Goal: Transaction & Acquisition: Book appointment/travel/reservation

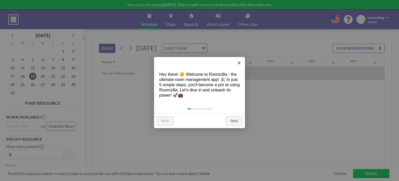
scroll to position [0, 437]
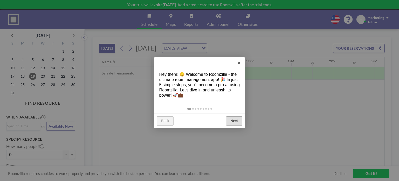
click at [234, 120] on link "Next" at bounding box center [234, 120] width 16 height 9
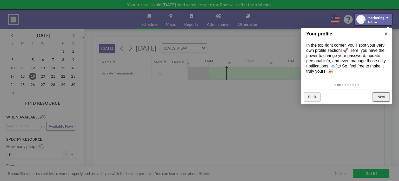
click at [380, 95] on link "Next" at bounding box center [381, 96] width 16 height 9
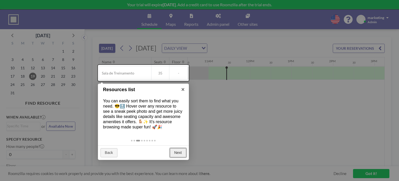
click at [178, 153] on link "Next" at bounding box center [178, 152] width 16 height 9
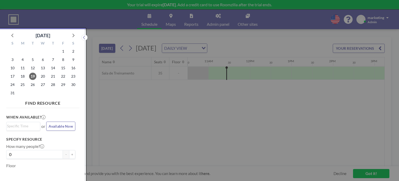
scroll to position [1, 0]
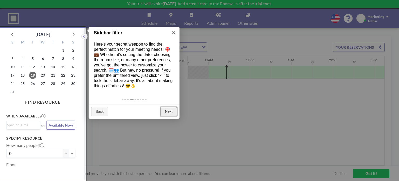
click at [168, 110] on link "Next" at bounding box center [169, 111] width 16 height 9
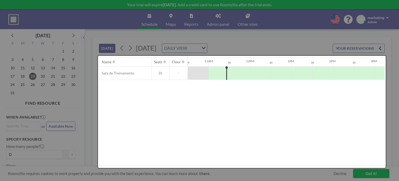
scroll to position [0, 0]
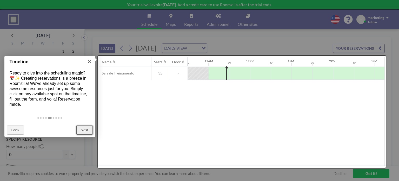
click at [82, 129] on link "Next" at bounding box center [84, 129] width 16 height 9
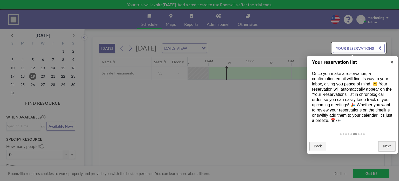
click at [385, 146] on link "Next" at bounding box center [387, 145] width 16 height 9
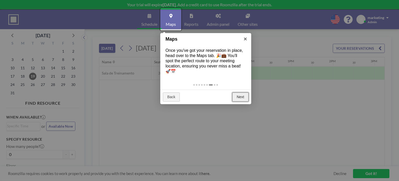
click at [240, 96] on link "Next" at bounding box center [240, 96] width 16 height 9
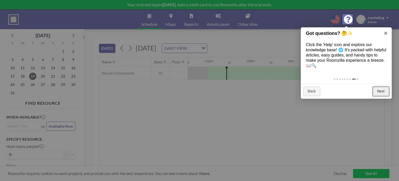
click at [382, 91] on link "Next" at bounding box center [381, 91] width 16 height 9
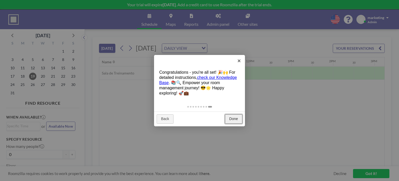
click at [233, 117] on link "Done" at bounding box center [233, 118] width 17 height 9
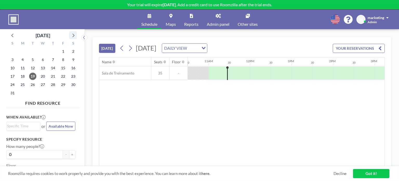
click at [73, 36] on icon at bounding box center [74, 36] width 2 height 4
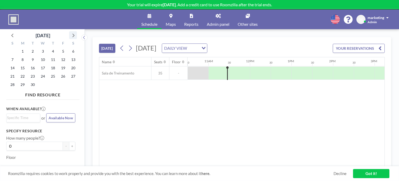
click at [73, 36] on icon at bounding box center [74, 36] width 2 height 4
click at [64, 58] on span "10" at bounding box center [63, 59] width 7 height 7
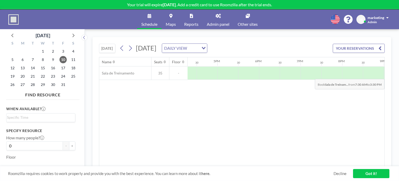
scroll to position [0, 695]
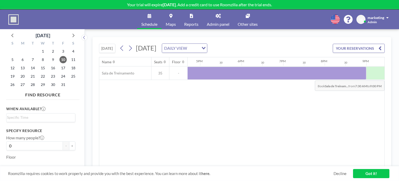
drag, startPoint x: 199, startPoint y: 72, endPoint x: 361, endPoint y: 76, distance: 162.2
click at [361, 76] on div at bounding box center [85, 73] width 561 height 13
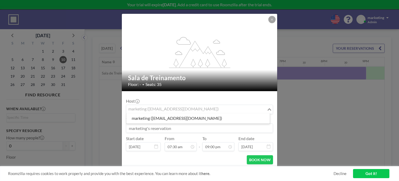
click at [268, 109] on icon "Search for option" at bounding box center [270, 109] width 4 height 3
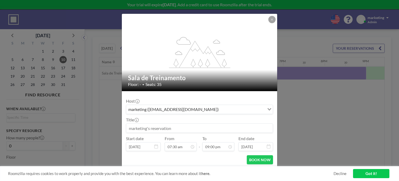
click at [165, 128] on input at bounding box center [199, 127] width 147 height 9
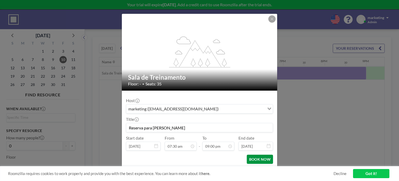
type input "Reserva para [PERSON_NAME]"
click at [258, 158] on button "BOOK NOW" at bounding box center [260, 158] width 26 height 9
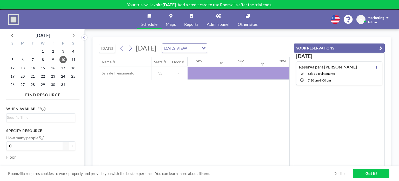
click at [367, 170] on link "Got it!" at bounding box center [371, 173] width 36 height 9
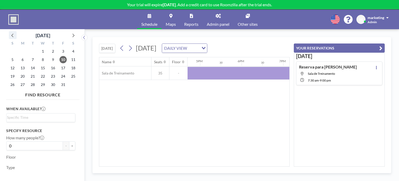
click at [11, 35] on icon at bounding box center [12, 35] width 7 height 7
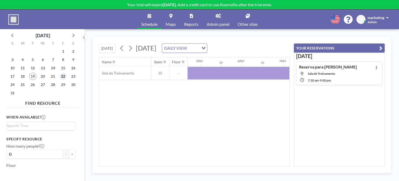
click at [63, 77] on span "22" at bounding box center [63, 76] width 7 height 7
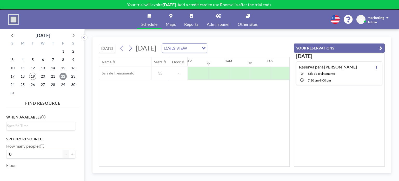
scroll to position [0, 312]
click at [247, 18] on link "Other sites" at bounding box center [248, 19] width 28 height 19
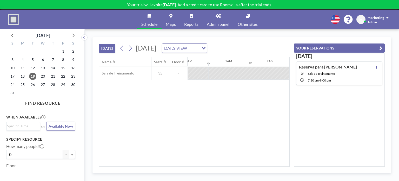
scroll to position [0, 457]
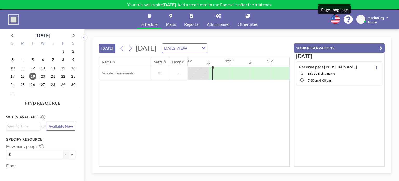
click at [333, 20] on icon at bounding box center [335, 19] width 9 height 9
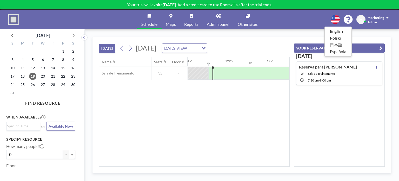
click at [333, 20] on icon at bounding box center [335, 19] width 9 height 9
click at [173, 21] on link "Maps" at bounding box center [171, 19] width 18 height 19
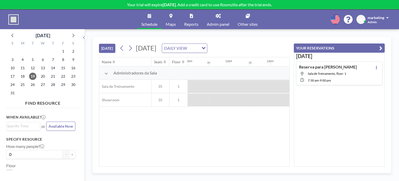
scroll to position [0, 457]
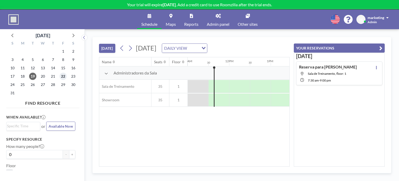
click at [63, 75] on span "22" at bounding box center [63, 76] width 7 height 7
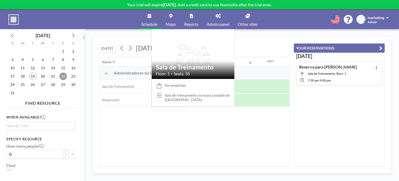
scroll to position [0, 312]
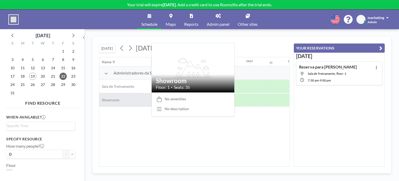
click at [124, 100] on div "Showroom" at bounding box center [125, 99] width 52 height 13
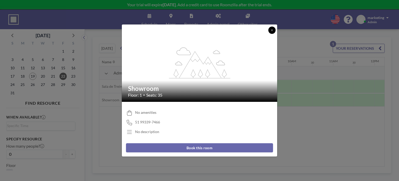
click at [271, 29] on icon at bounding box center [272, 30] width 2 height 2
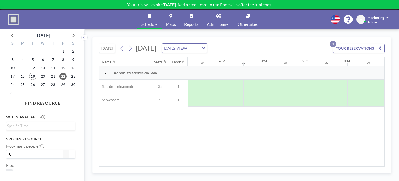
scroll to position [0, 655]
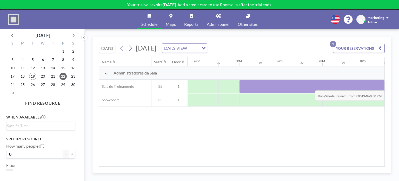
drag, startPoint x: 241, startPoint y: 83, endPoint x: 368, endPoint y: 86, distance: 126.6
click at [368, 86] on div at bounding box center [312, 86] width 146 height 13
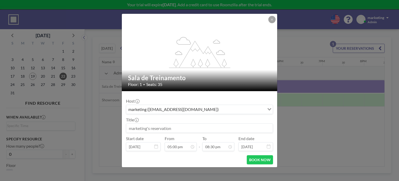
click at [182, 128] on input at bounding box center [199, 127] width 147 height 9
type input "Visite Escritório HB Arquitetos"
click at [259, 158] on button "BOOK NOW" at bounding box center [260, 159] width 26 height 9
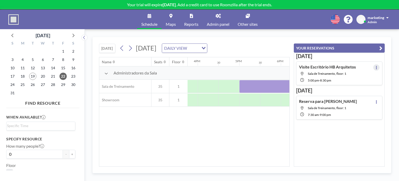
click at [376, 67] on icon at bounding box center [377, 67] width 2 height 3
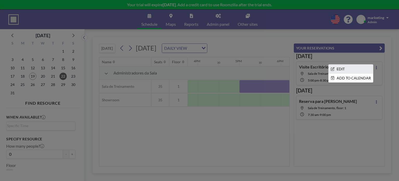
click at [348, 68] on li "EDIT" at bounding box center [351, 68] width 44 height 9
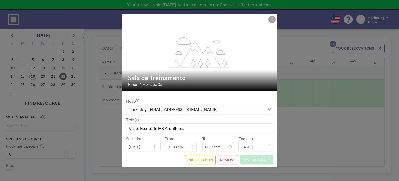
scroll to position [0, 686]
click at [139, 128] on input "Visite Escritório HB Arquitetos" at bounding box center [199, 127] width 147 height 9
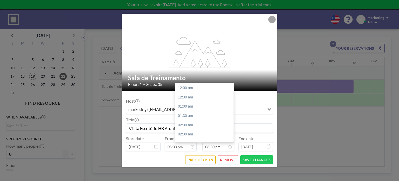
scroll to position [380, 0]
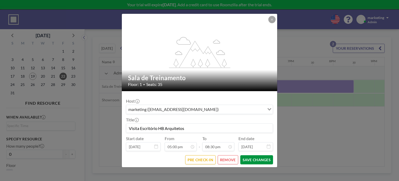
type input "Visita Escritório HB Arquitetos"
click at [250, 158] on button "SAVE CHANGES" at bounding box center [256, 159] width 33 height 9
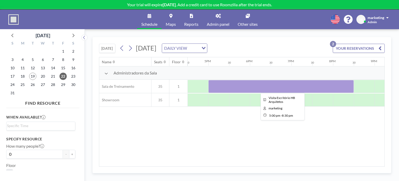
click at [244, 84] on div at bounding box center [281, 86] width 146 height 13
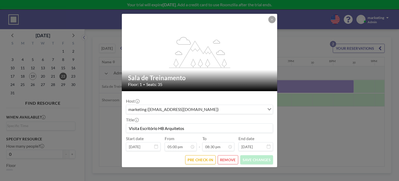
click at [268, 108] on icon "Search for option" at bounding box center [270, 109] width 4 height 3
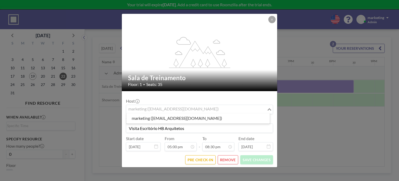
click at [268, 108] on icon "Search for option" at bounding box center [270, 109] width 4 height 3
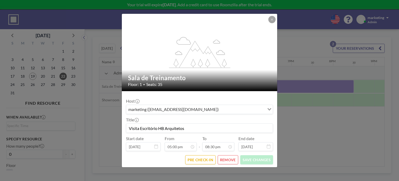
scroll to position [1, 0]
click at [230, 159] on button "REMOVE" at bounding box center [228, 158] width 21 height 9
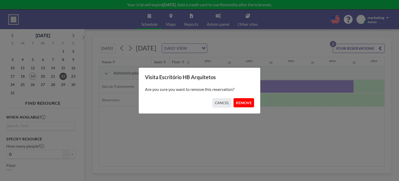
click at [243, 100] on button "REMOVE" at bounding box center [244, 102] width 21 height 9
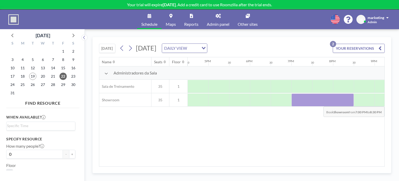
drag, startPoint x: 293, startPoint y: 98, endPoint x: 350, endPoint y: 102, distance: 57.6
click at [350, 102] on div at bounding box center [323, 99] width 62 height 13
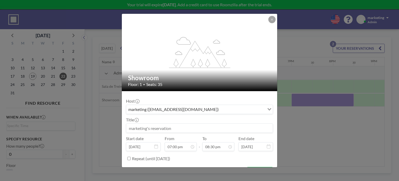
scroll to position [12, 0]
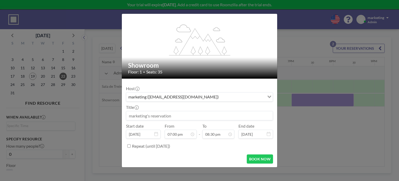
click at [180, 117] on input at bounding box center [199, 115] width 147 height 9
type input "Visita HB Arquitetos"
click at [257, 158] on button "BOOK NOW" at bounding box center [260, 158] width 26 height 9
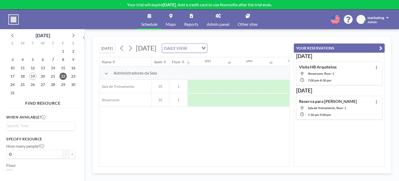
click at [219, 21] on link "Admin panel" at bounding box center [218, 19] width 31 height 19
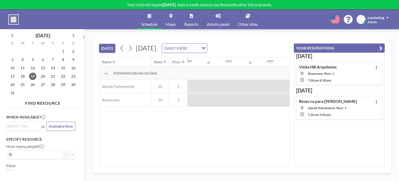
scroll to position [0, 457]
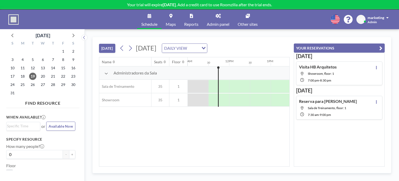
click at [315, 71] on div "Visita HB Arquitetos Showroom, floor: 1 7:00 PM - 8:30 PM" at bounding box center [318, 73] width 38 height 18
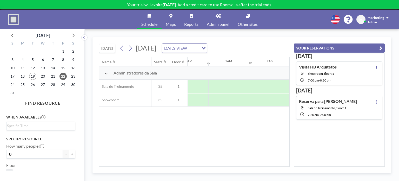
scroll to position [0, 769]
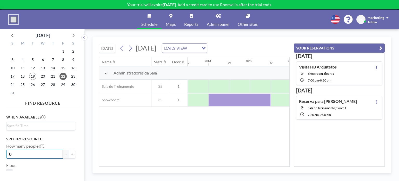
click at [12, 153] on input "0" at bounding box center [34, 153] width 57 height 9
click at [8, 153] on input "0" at bounding box center [34, 153] width 57 height 9
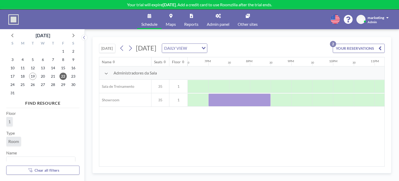
scroll to position [58, 0]
click at [114, 147] on div "Name Seats Floor 12AM 30 1AM 30 2AM 30 3AM 30 4AM 30 5AM 30 6AM 30 7AM 30 8AM 3…" at bounding box center [241, 111] width 285 height 109
click at [116, 146] on div "Name Seats Floor 12AM 30 1AM 30 2AM 30 3AM 30 4AM 30 5AM 30 6AM 30 7AM 30 8AM 3…" at bounding box center [241, 111] width 285 height 109
click at [64, 76] on span "22" at bounding box center [63, 76] width 7 height 7
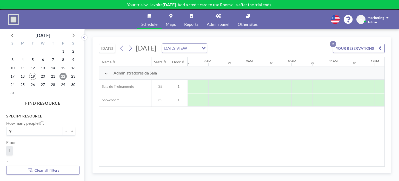
scroll to position [6, 0]
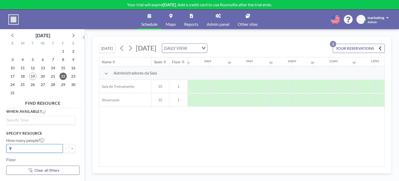
click at [8, 147] on input "9" at bounding box center [34, 148] width 57 height 9
click at [12, 148] on input "9" at bounding box center [34, 148] width 57 height 9
click at [11, 149] on input "9" at bounding box center [34, 148] width 57 height 9
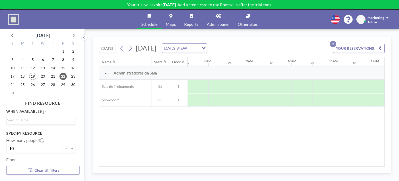
click at [223, 131] on div "Name Seats Floor 12AM 30 1AM 30 2AM 30 3AM 30 4AM 30 5AM 30 6AM 30 7AM 30 8AM 3…" at bounding box center [241, 111] width 285 height 109
click at [148, 22] on span "Schedule" at bounding box center [149, 24] width 16 height 4
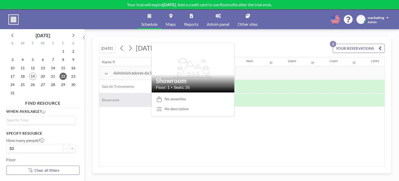
click at [130, 102] on div "Showroom" at bounding box center [125, 99] width 52 height 13
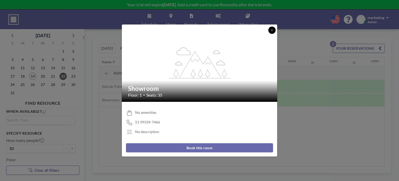
drag, startPoint x: 272, startPoint y: 29, endPoint x: 269, endPoint y: 31, distance: 3.7
click at [272, 29] on icon at bounding box center [272, 30] width 3 height 3
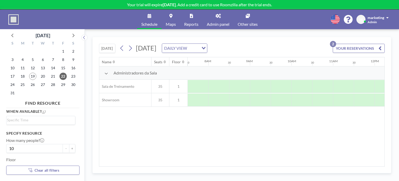
click at [380, 47] on icon "button" at bounding box center [380, 48] width 3 height 6
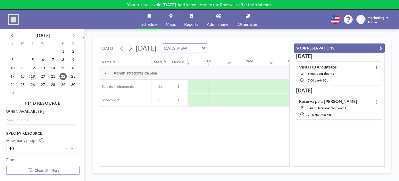
click at [357, 112] on div "7:30 AM - 9:00 PM" at bounding box center [332, 114] width 49 height 5
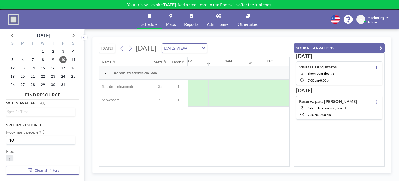
scroll to position [0, 291]
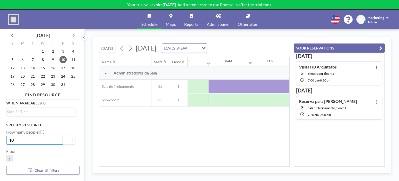
drag, startPoint x: 11, startPoint y: 139, endPoint x: 9, endPoint y: 139, distance: 2.9
click at [9, 139] on input "10" at bounding box center [34, 139] width 57 height 9
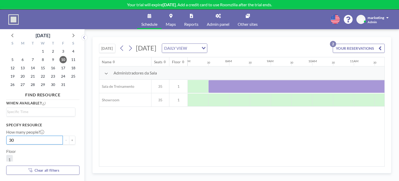
type input "30"
click at [370, 47] on button "YOUR RESERVATIONS 2" at bounding box center [359, 48] width 52 height 9
